Goal: Navigation & Orientation: Find specific page/section

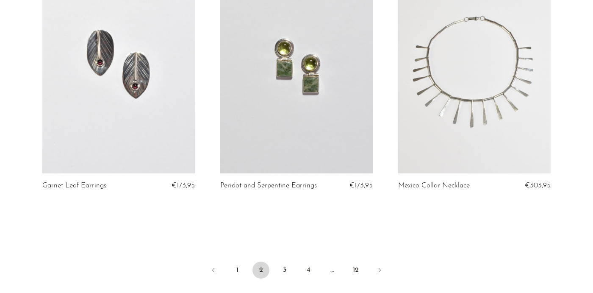
scroll to position [2917, 0]
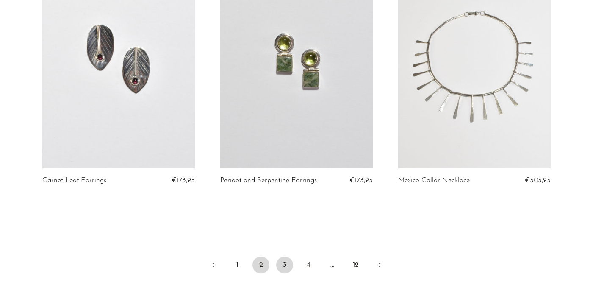
click at [282, 256] on link "3" at bounding box center [284, 264] width 17 height 17
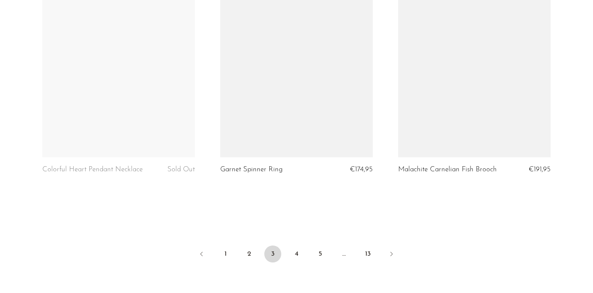
scroll to position [2926, 0]
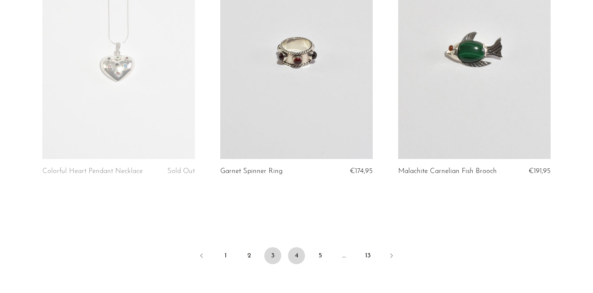
click at [296, 248] on link "4" at bounding box center [296, 255] width 17 height 17
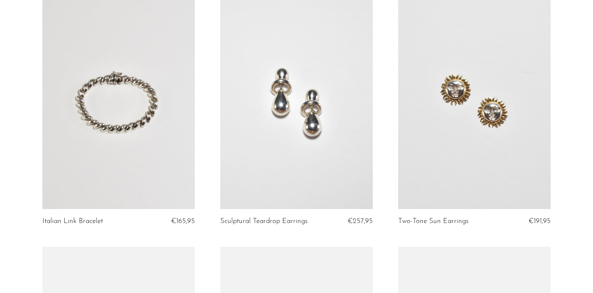
scroll to position [2706, 0]
